Goal: Check status

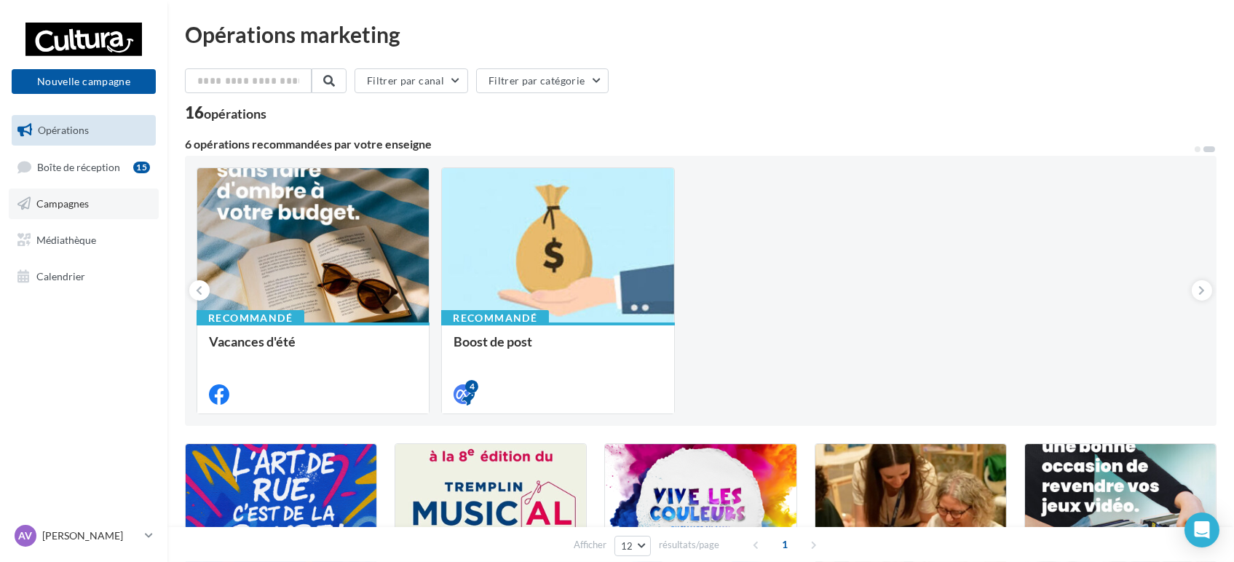
click at [64, 196] on link "Campagnes" at bounding box center [84, 203] width 150 height 31
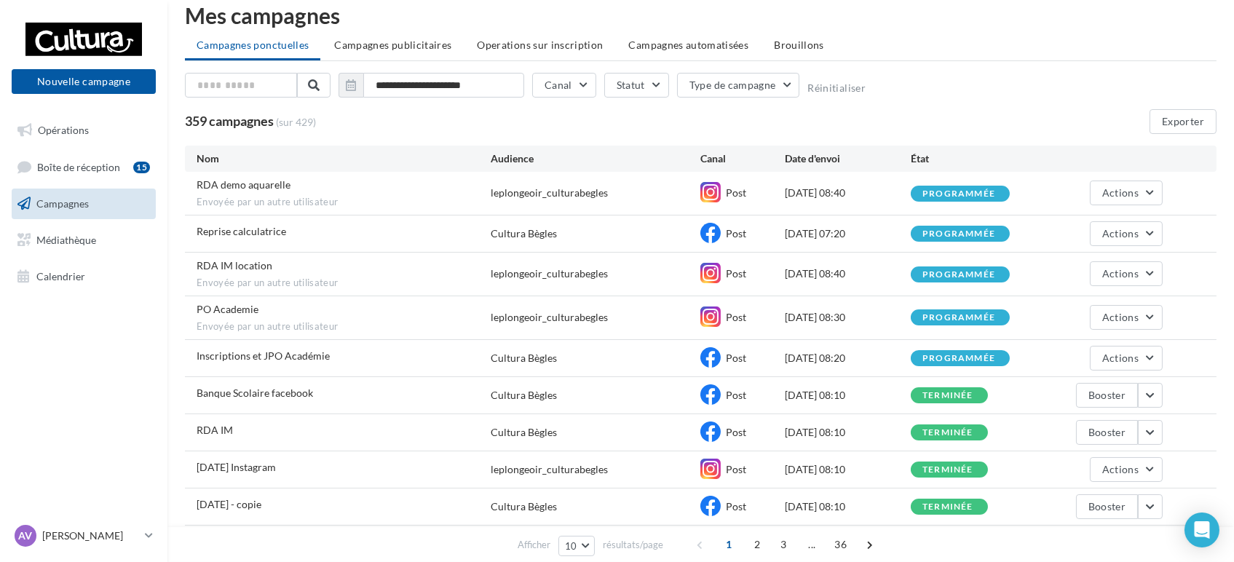
scroll to position [20, 0]
click at [1140, 309] on button "Actions" at bounding box center [1125, 316] width 73 height 25
click at [1074, 349] on button "Voir les résultats" at bounding box center [1090, 351] width 146 height 38
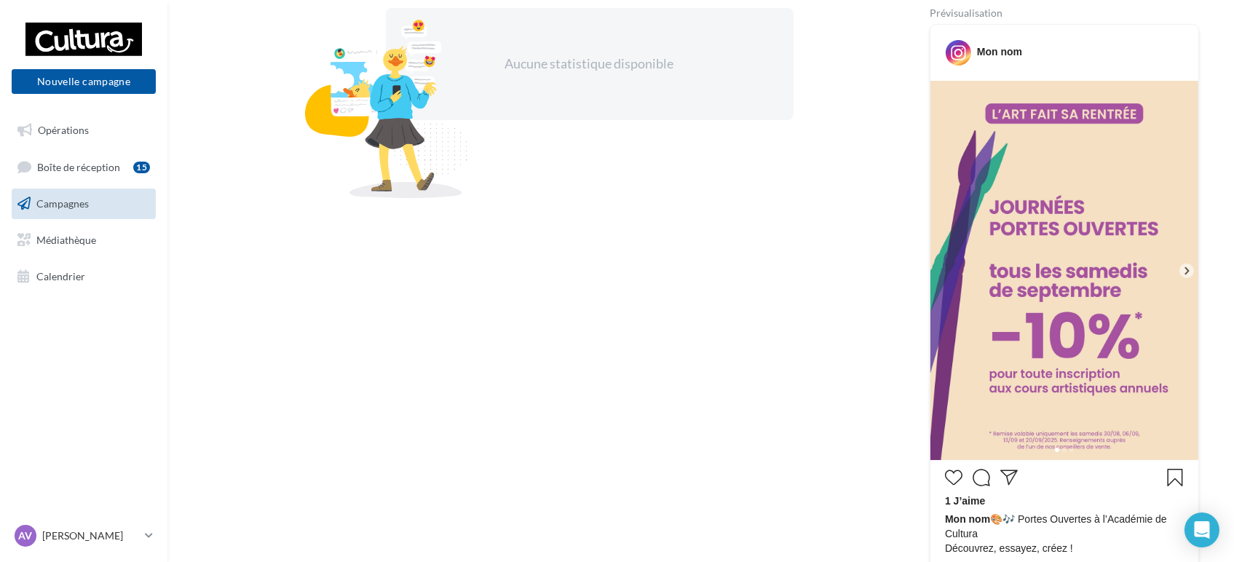
scroll to position [265, 0]
click at [1188, 275] on icon at bounding box center [1186, 271] width 13 height 13
click at [1184, 267] on icon at bounding box center [1186, 271] width 13 height 13
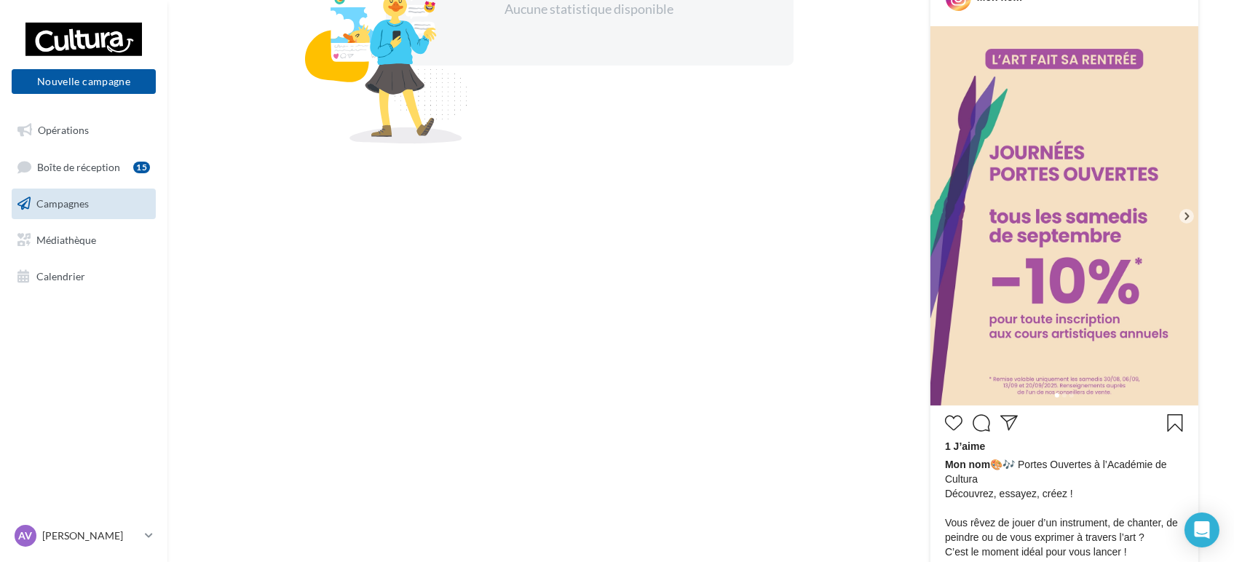
scroll to position [322, 0]
